Goal: Information Seeking & Learning: Learn about a topic

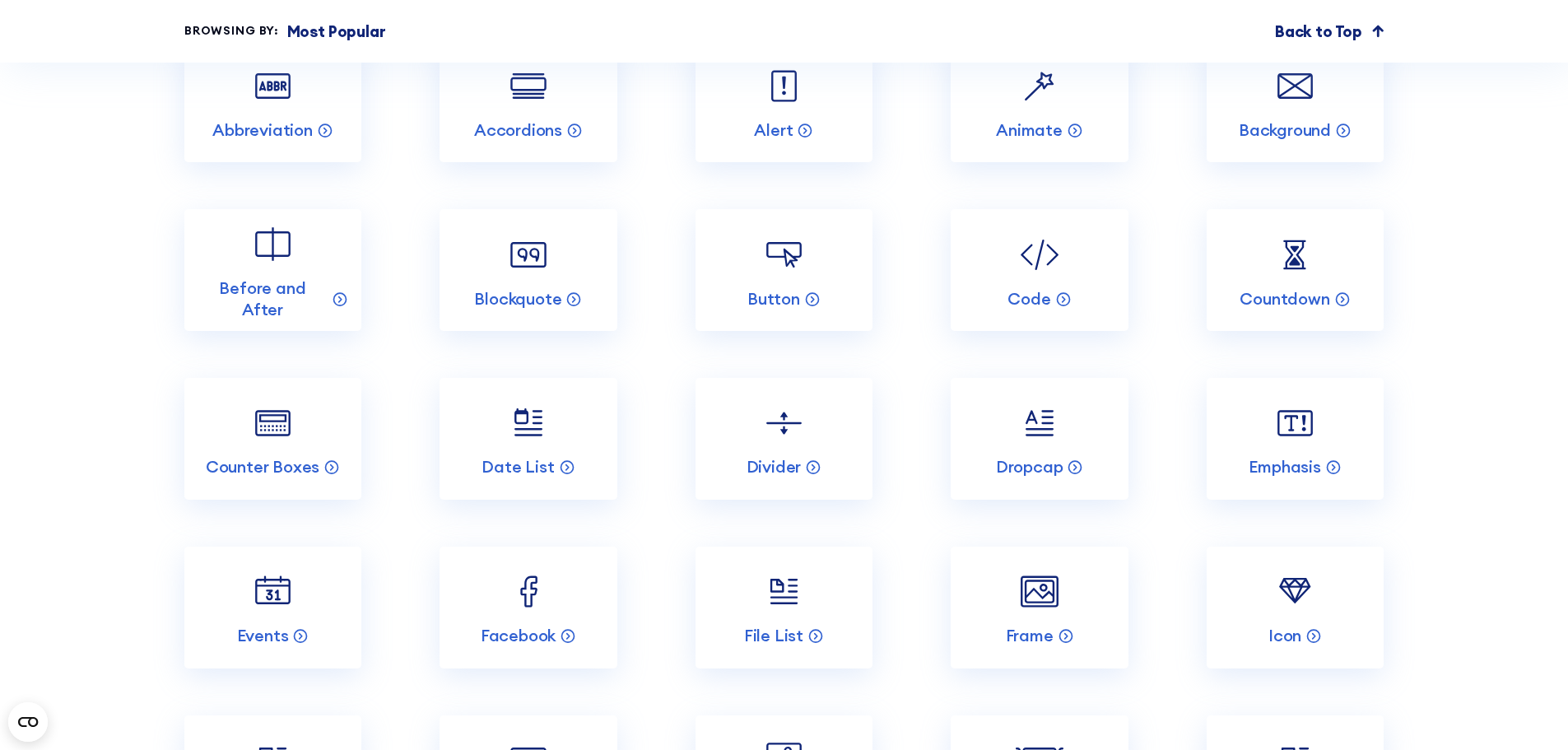
scroll to position [2306, 0]
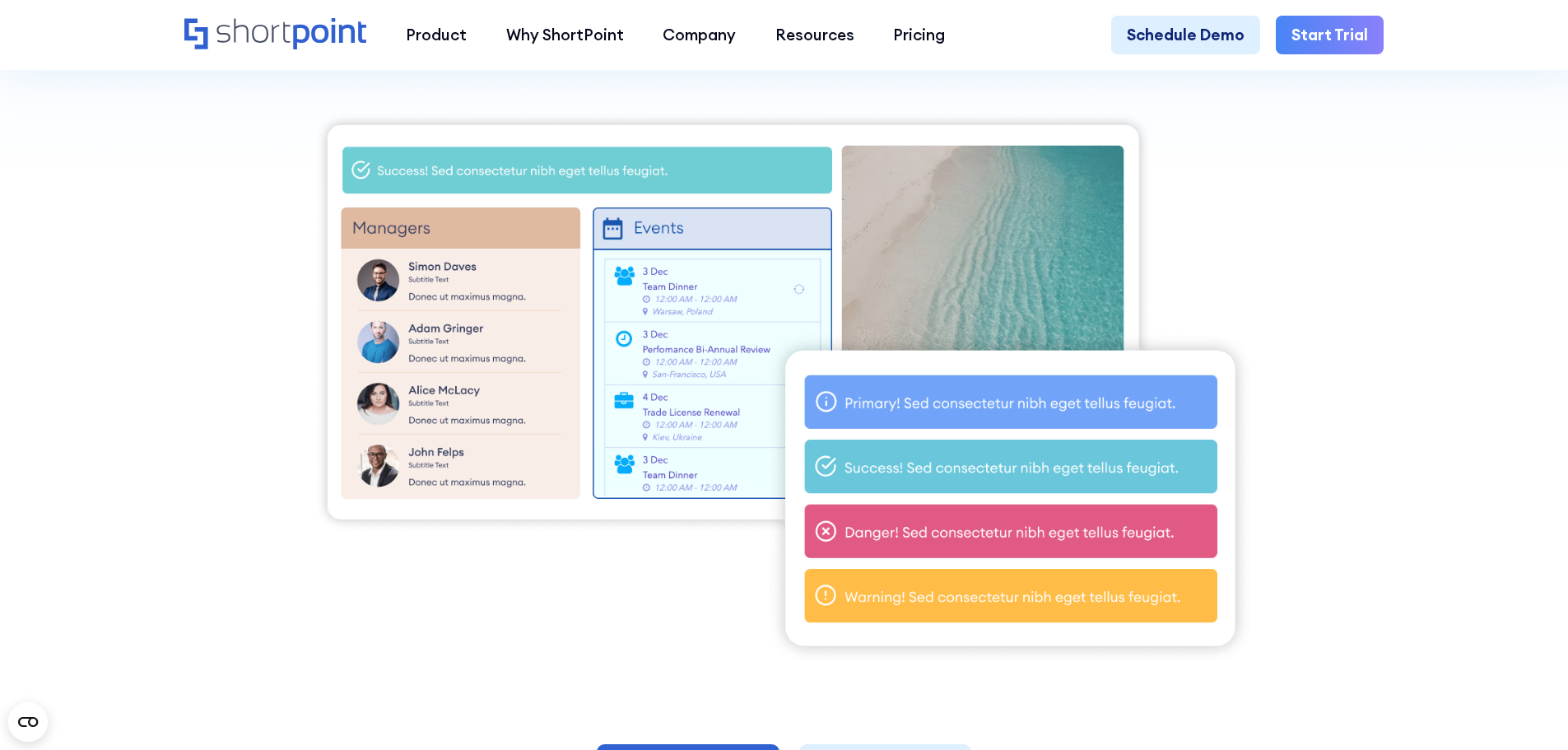
scroll to position [577, 0]
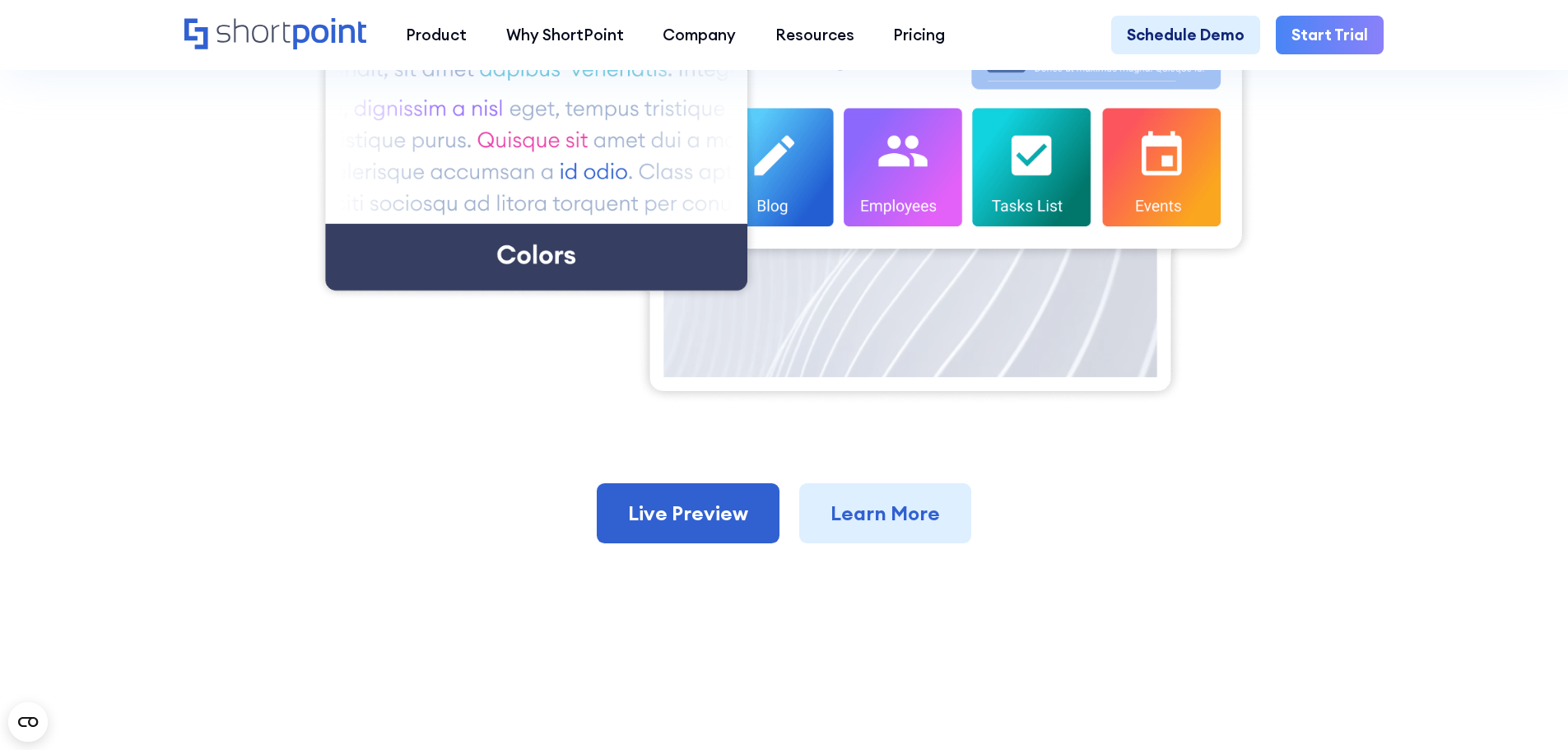
scroll to position [659, 0]
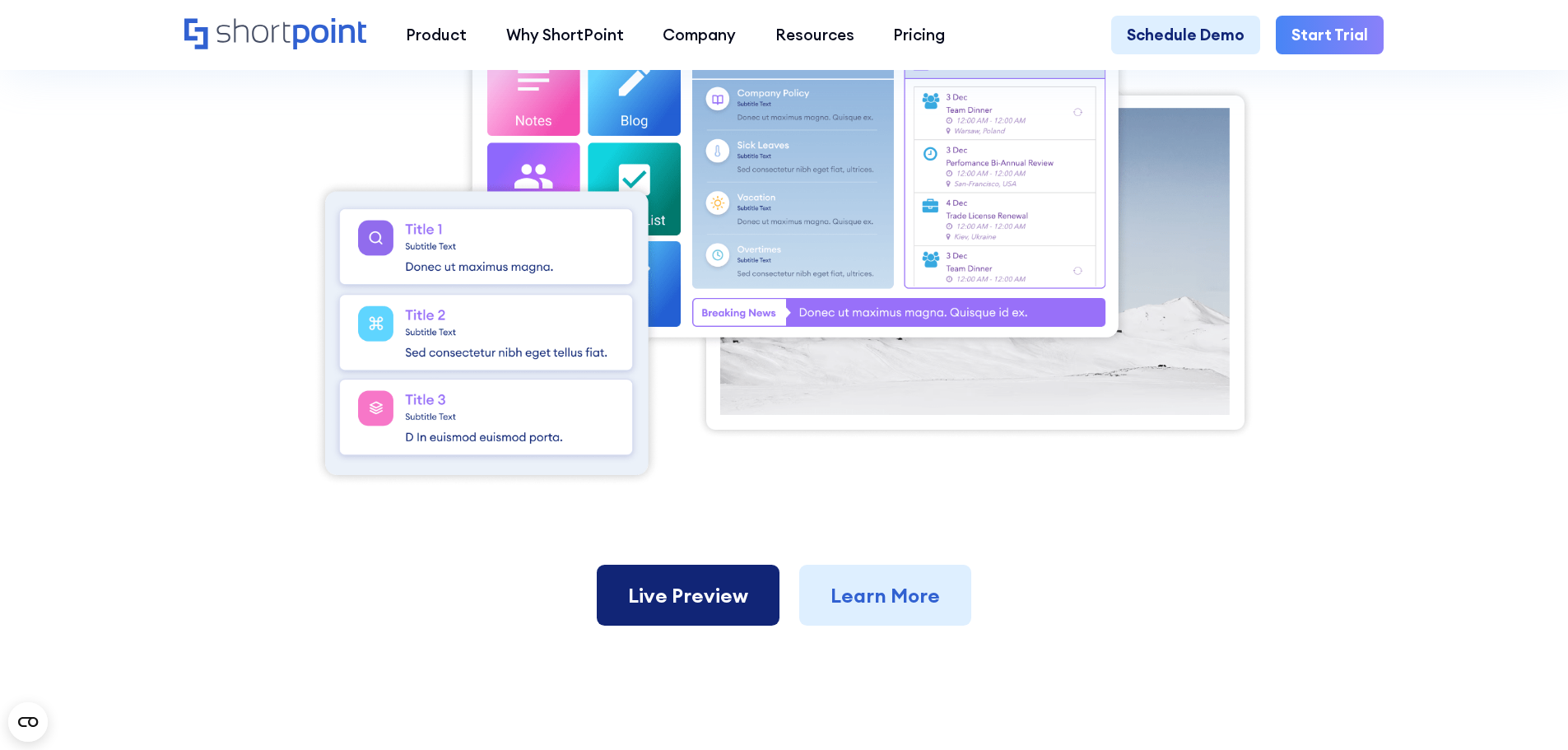
click at [640, 583] on link "Live Preview" at bounding box center [688, 595] width 182 height 61
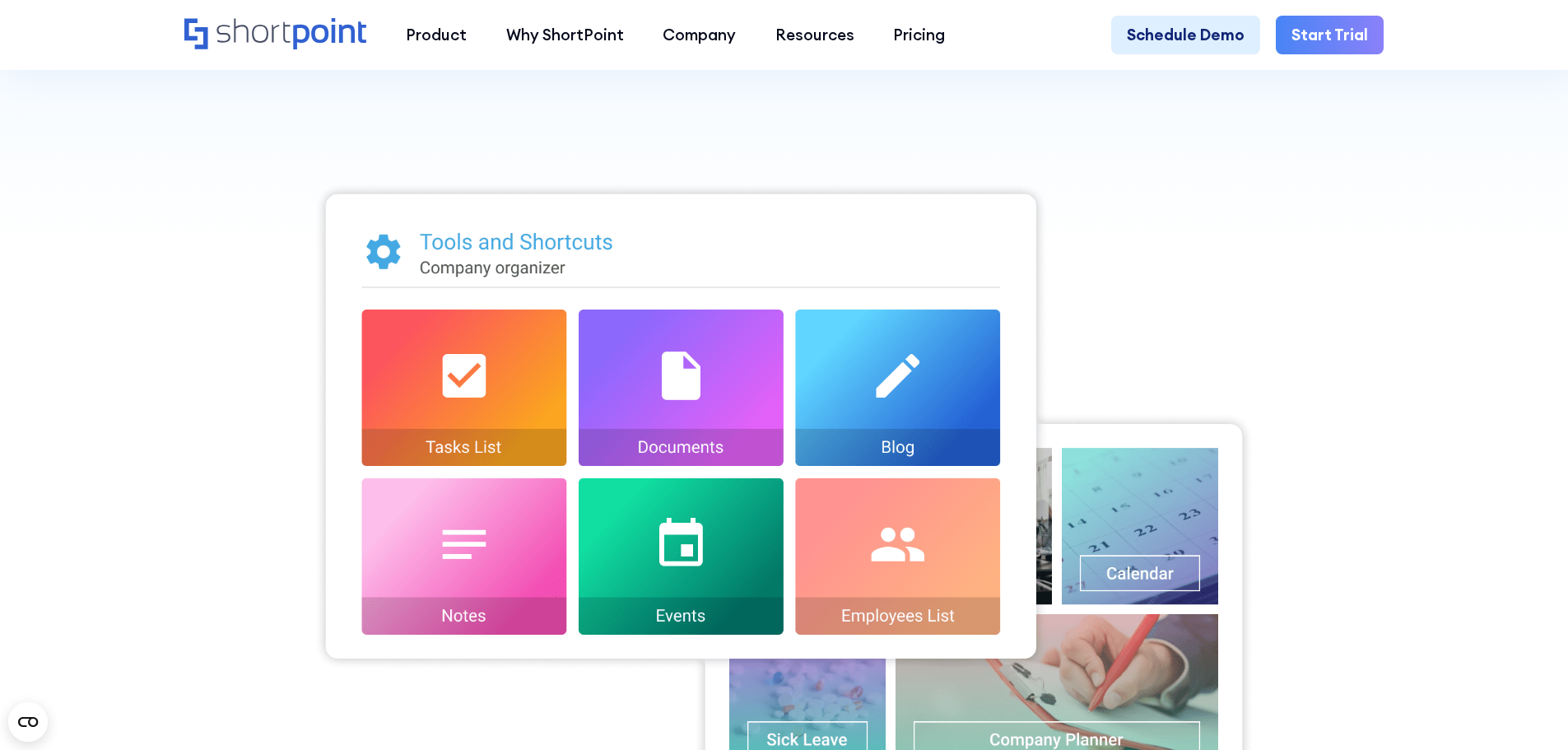
scroll to position [494, 0]
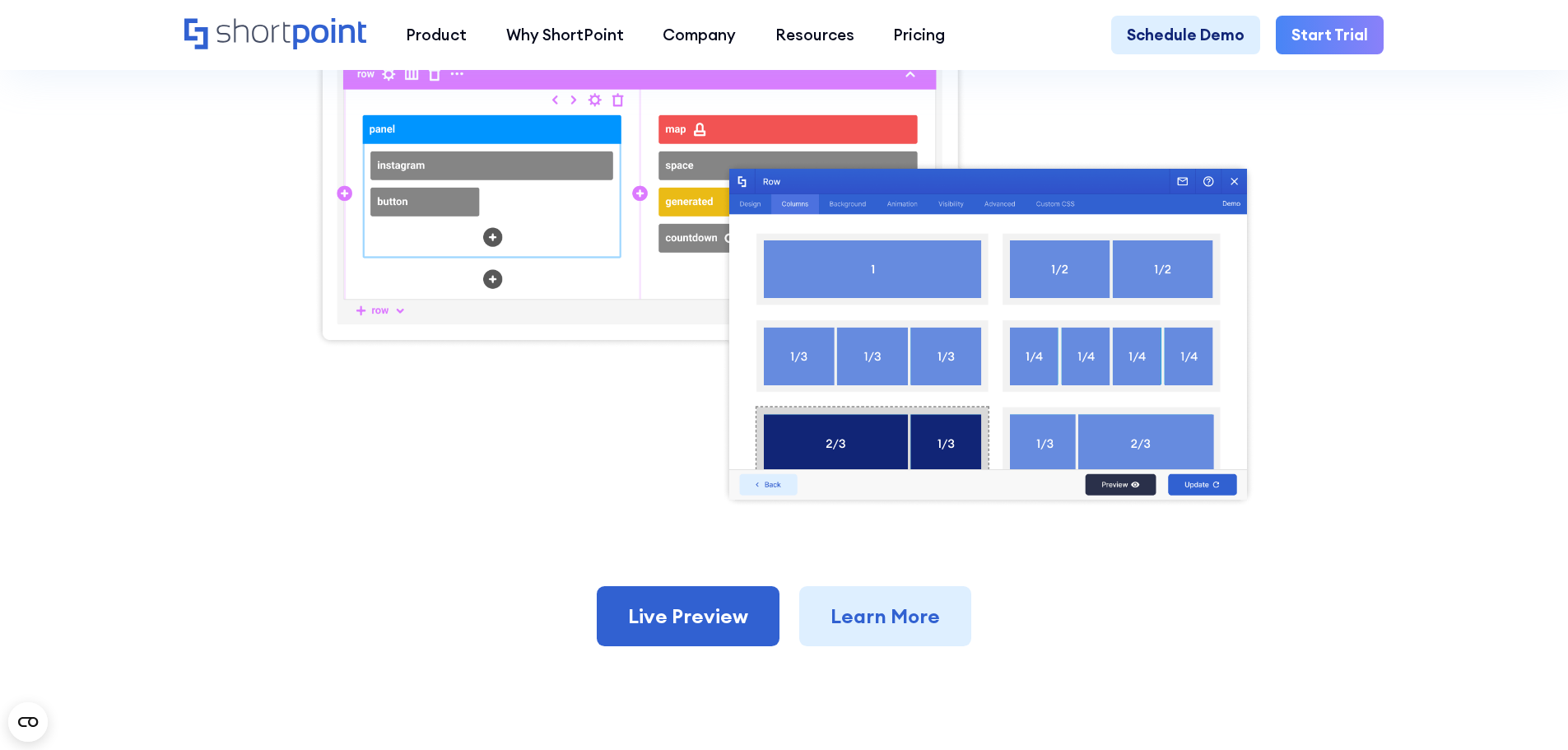
scroll to position [741, 0]
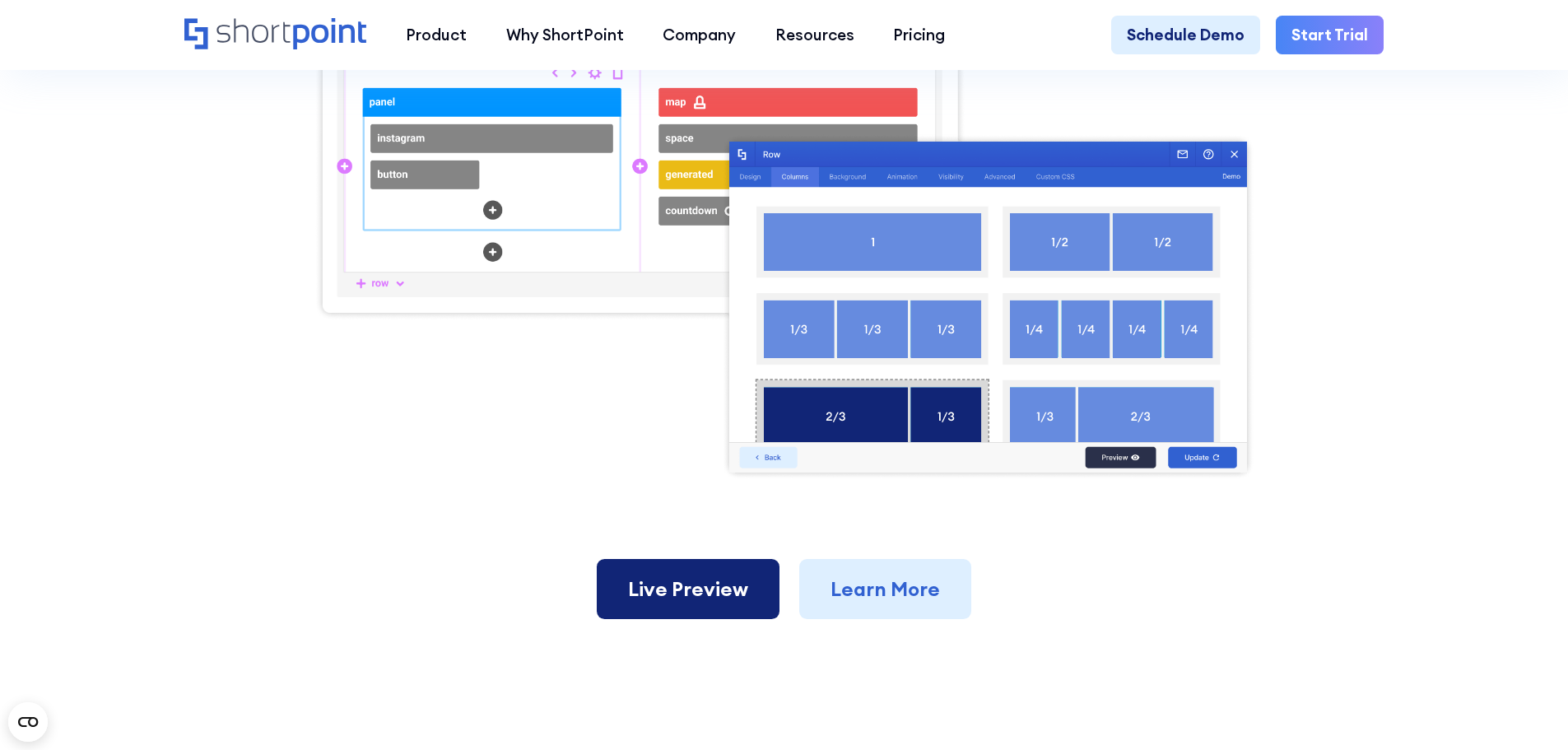
click at [675, 594] on link "Live Preview" at bounding box center [688, 589] width 182 height 61
